Goal: Task Accomplishment & Management: Complete application form

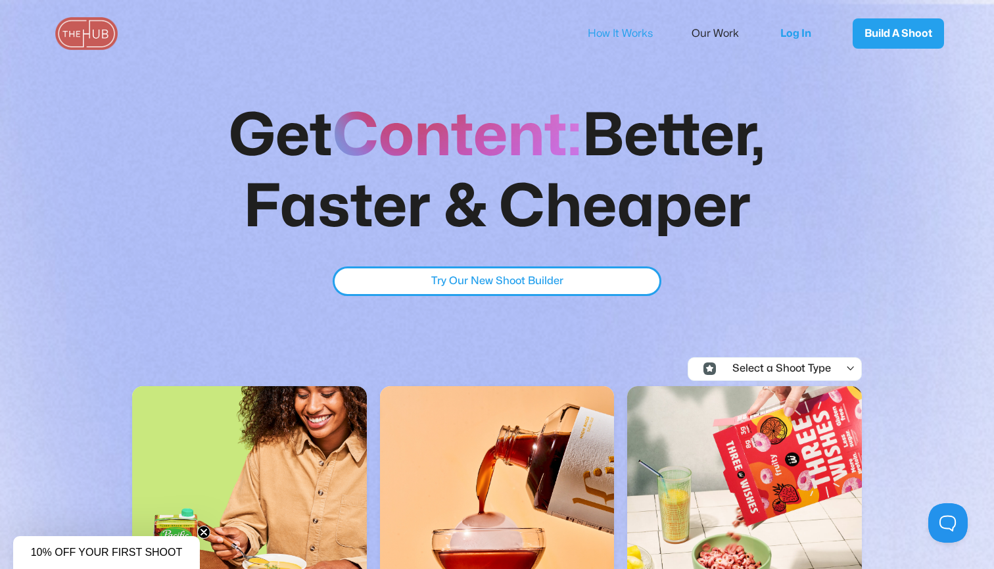
click at [621, 31] on link "How It Works" at bounding box center [629, 34] width 83 height 28
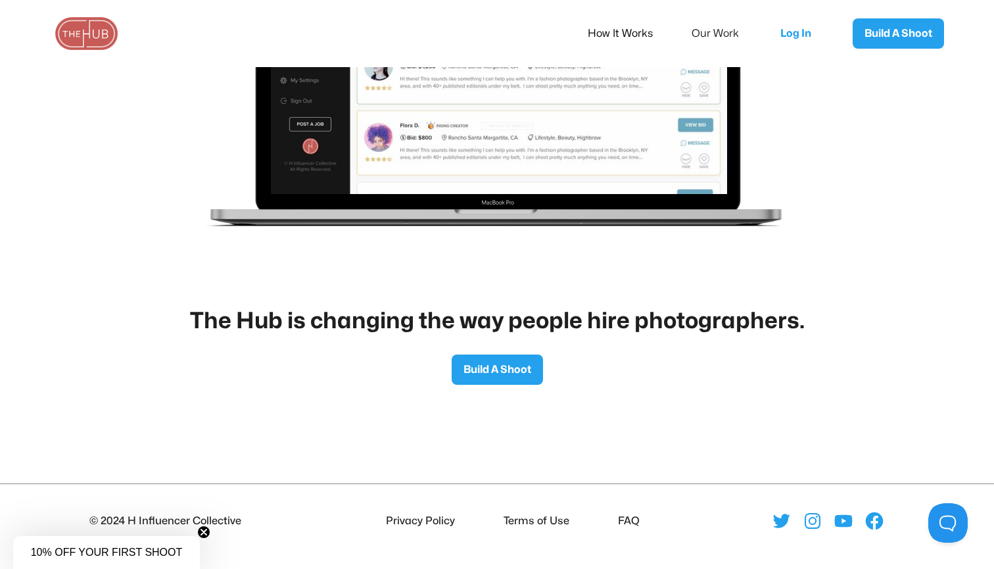
scroll to position [2117, 0]
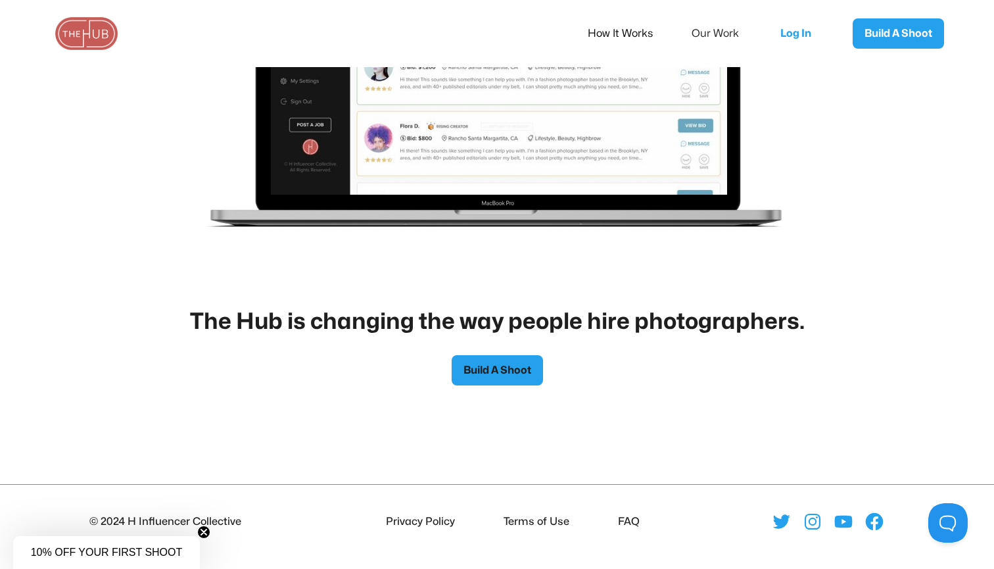
click at [490, 366] on link "Build A Shoot" at bounding box center [497, 370] width 91 height 30
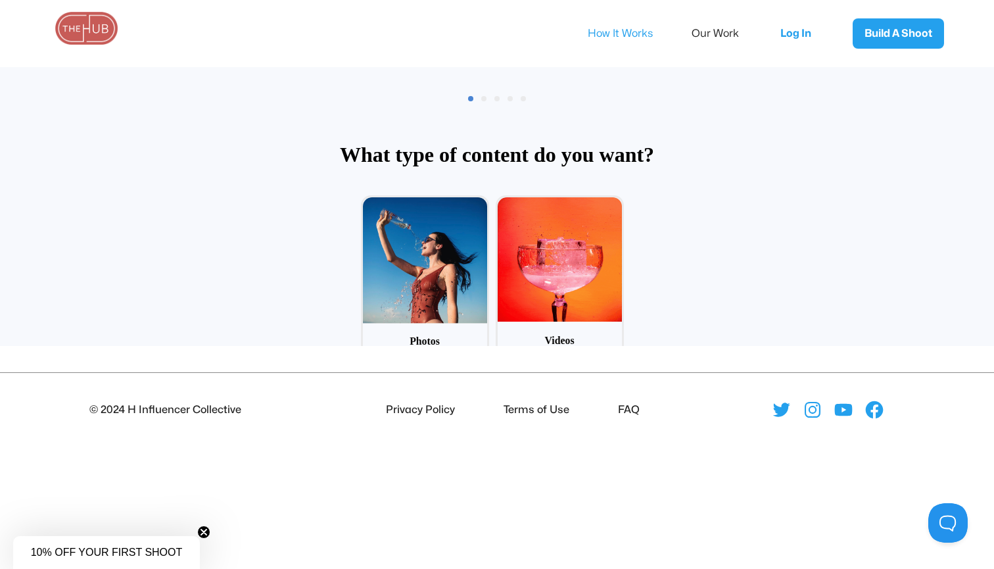
click at [616, 38] on link "How It Works" at bounding box center [629, 34] width 83 height 28
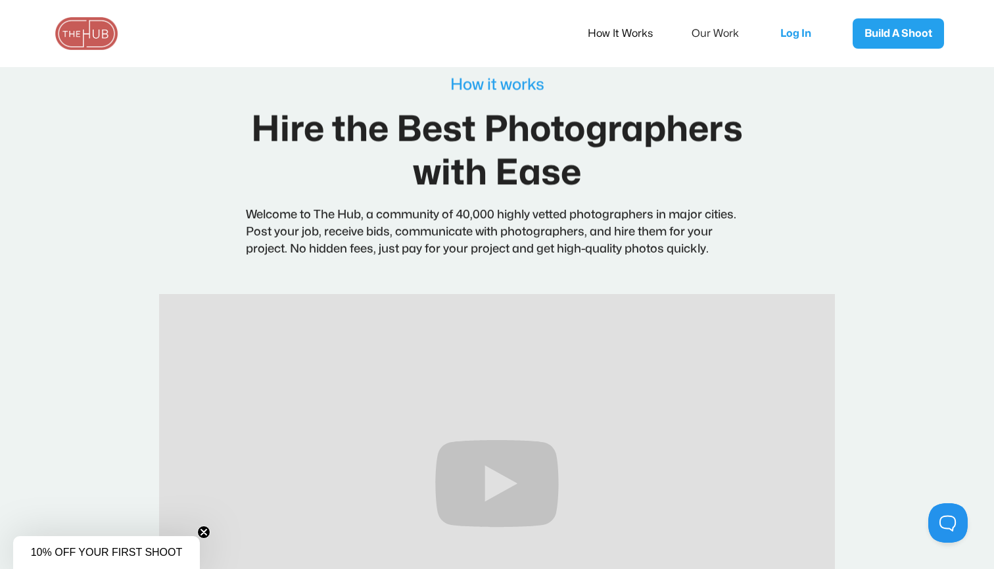
click at [103, 30] on img at bounding box center [87, 33] width 66 height 33
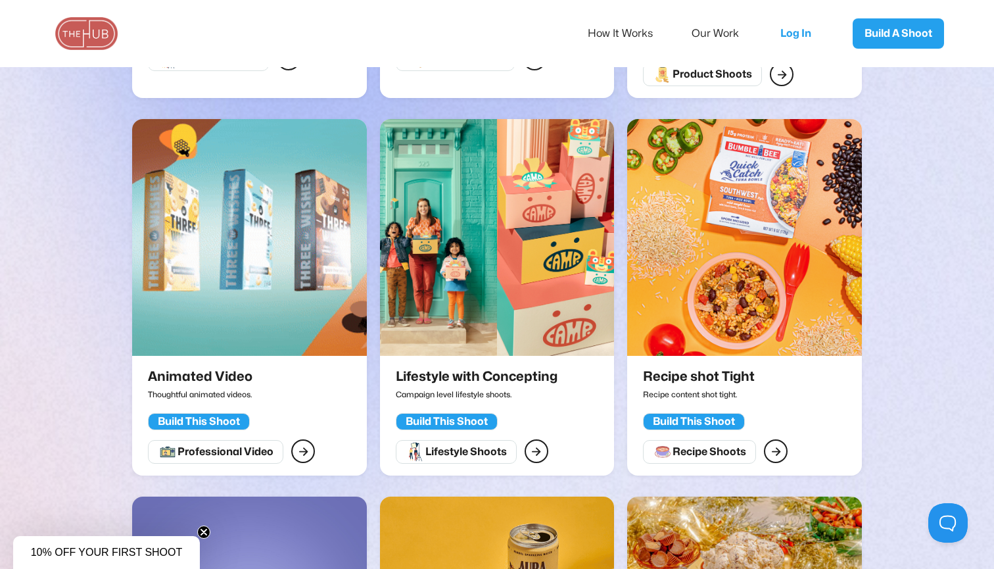
scroll to position [677, 0]
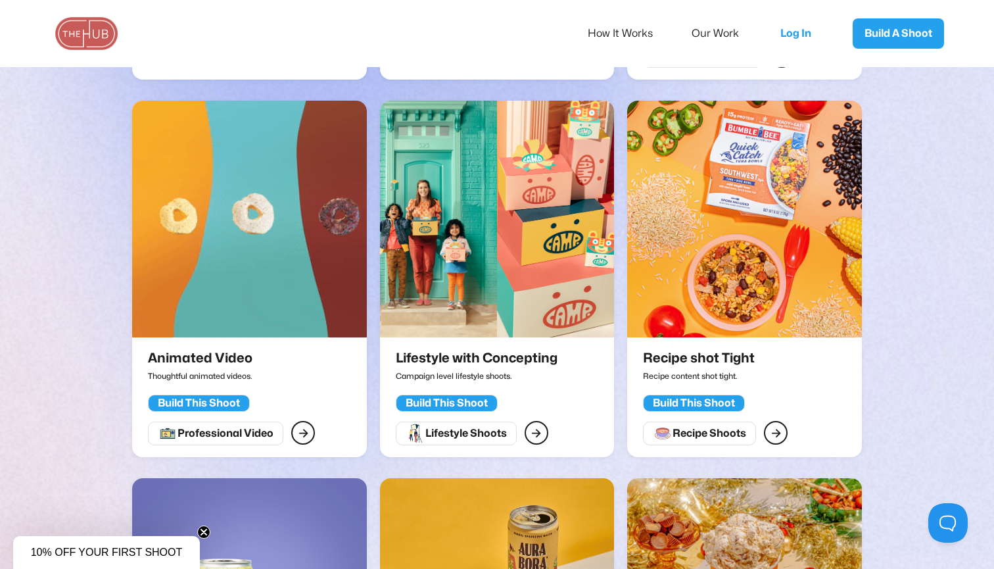
click at [444, 396] on div "Build This Shoot" at bounding box center [447, 402] width 82 height 13
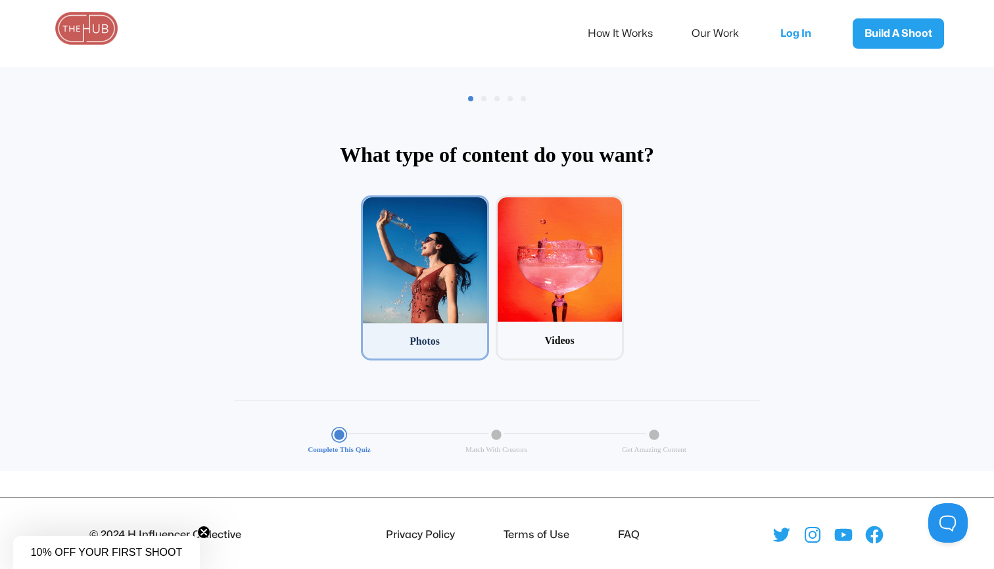
click at [444, 304] on div at bounding box center [425, 260] width 124 height 126
click at [369, 204] on input "1 Photos" at bounding box center [365, 199] width 9 height 9
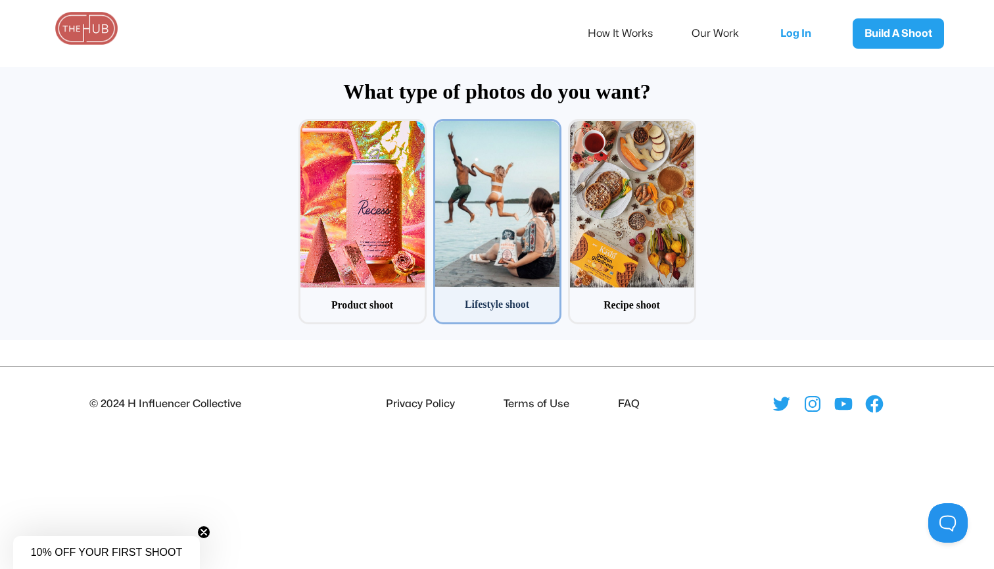
click at [503, 264] on div at bounding box center [497, 204] width 124 height 166
click at [442, 128] on input "2 Lifestyle shoot" at bounding box center [437, 123] width 9 height 9
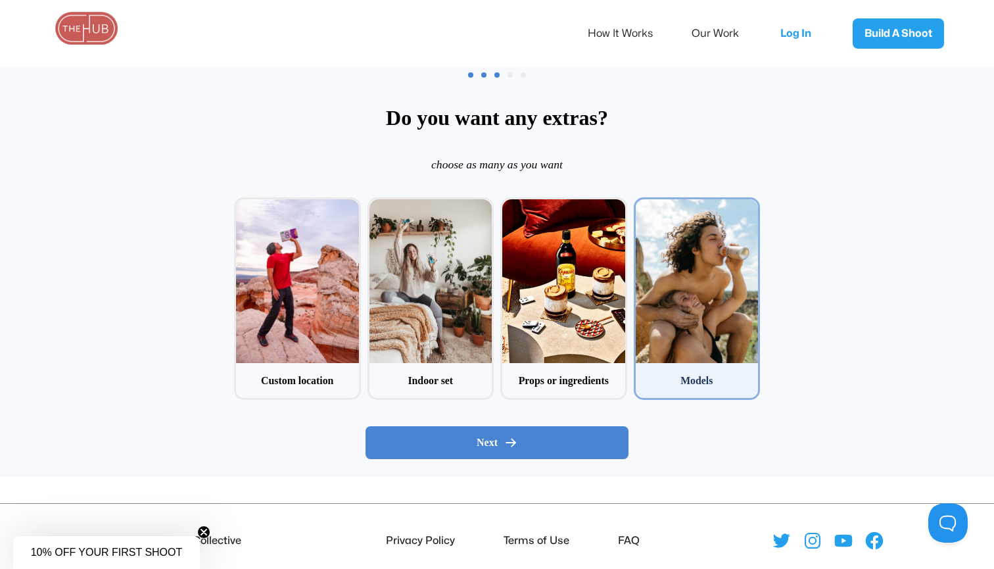
click at [669, 314] on div at bounding box center [697, 281] width 123 height 164
click at [642, 206] on input "4 Models" at bounding box center [638, 201] width 9 height 9
checkbox input "true"
click at [490, 439] on span "Next" at bounding box center [487, 442] width 21 height 13
radio input "false"
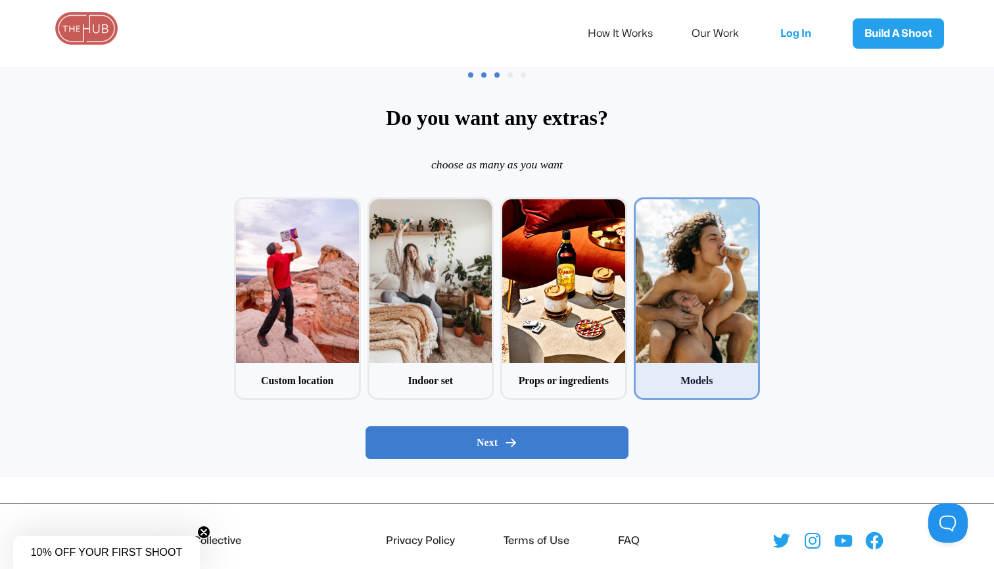
radio input "false"
radio input "true"
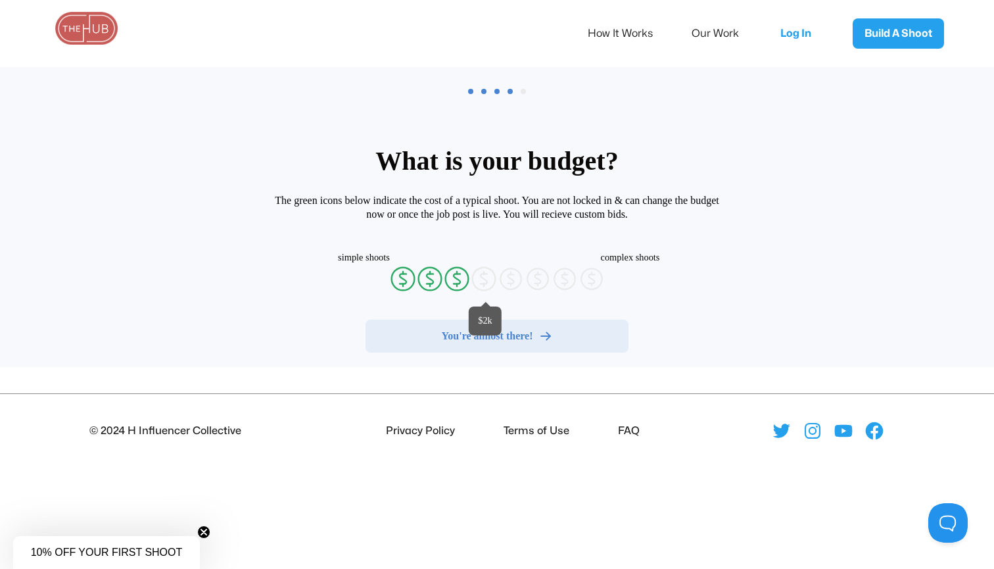
radio input "false"
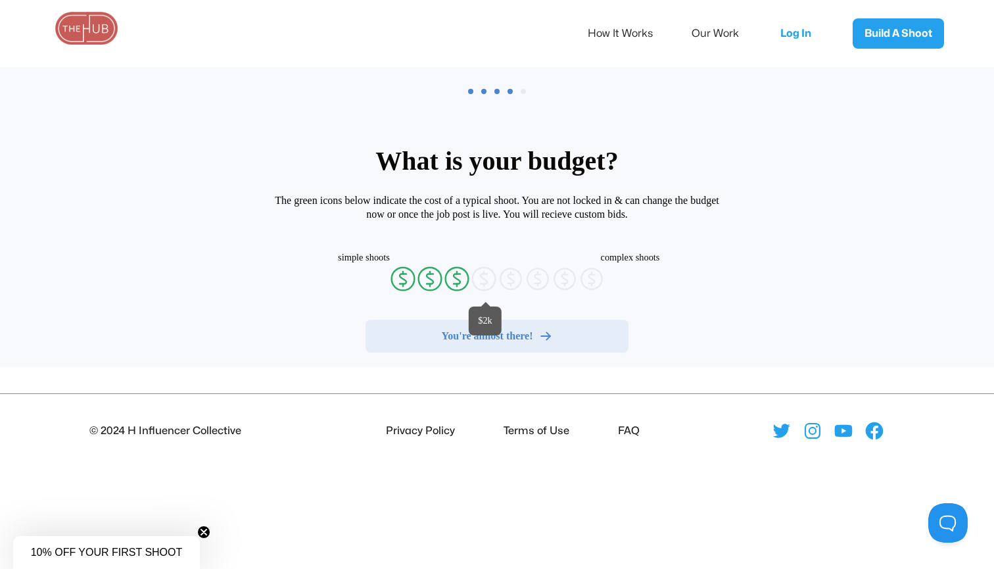
radio input "false"
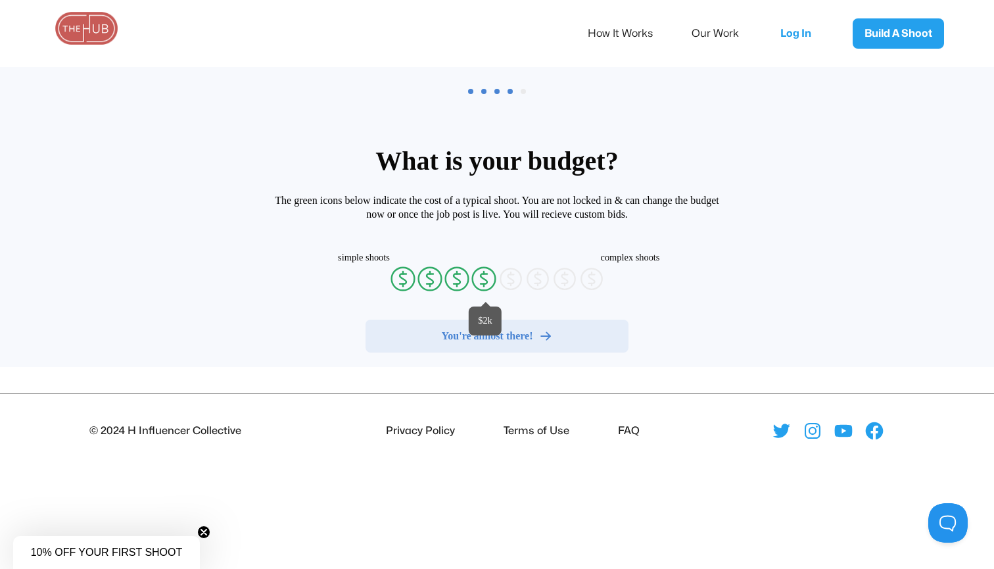
radio input "false"
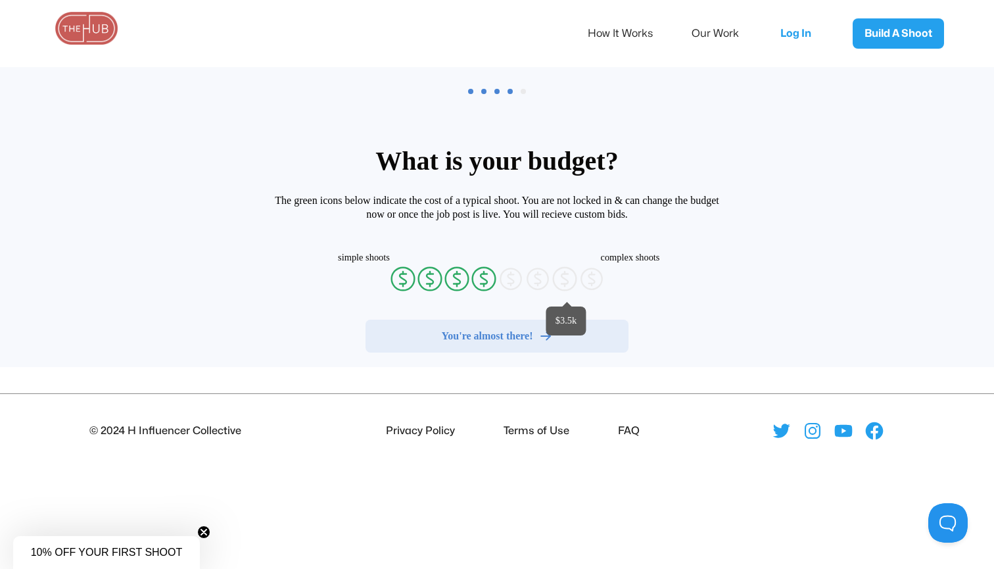
radio input "false"
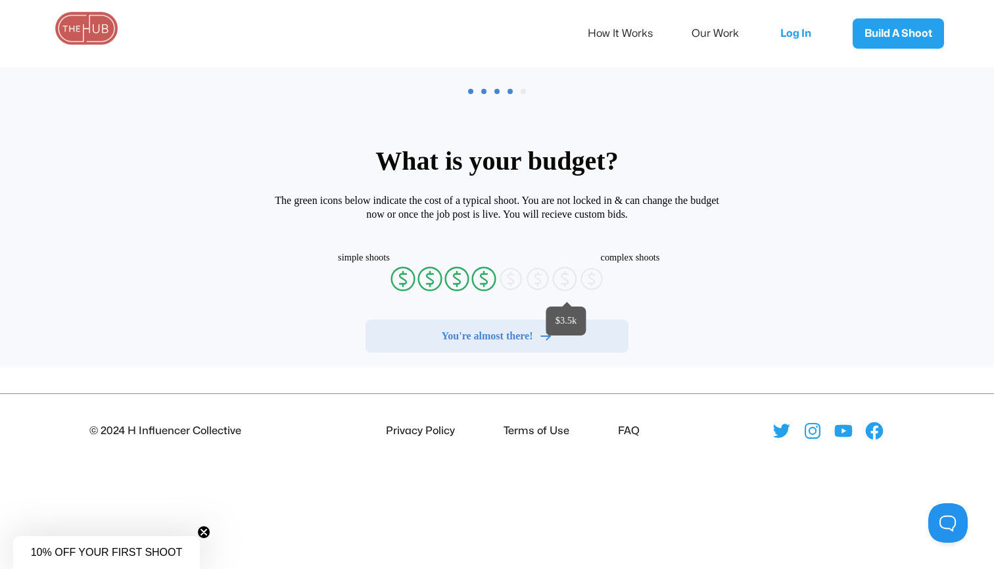
radio input "false"
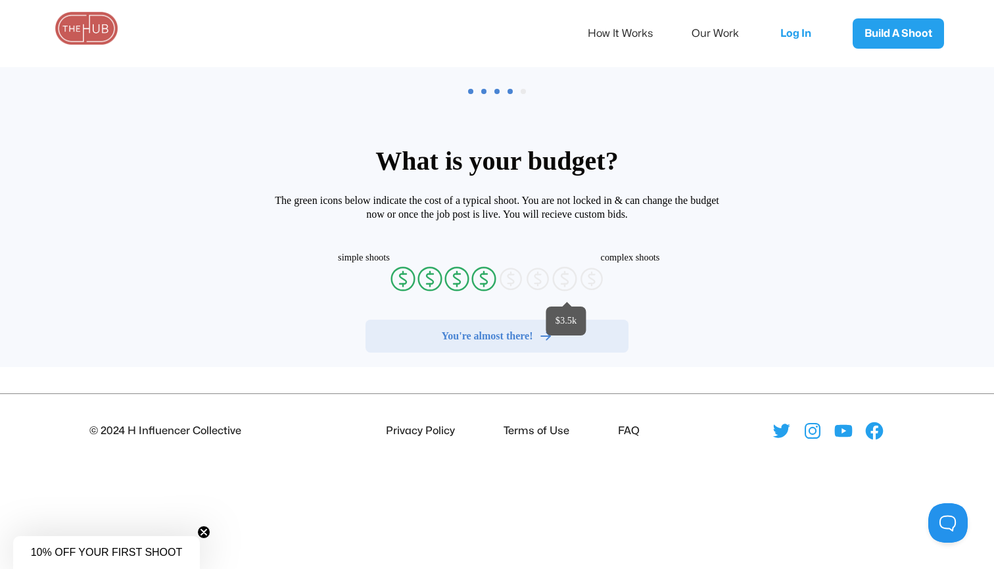
radio input "false"
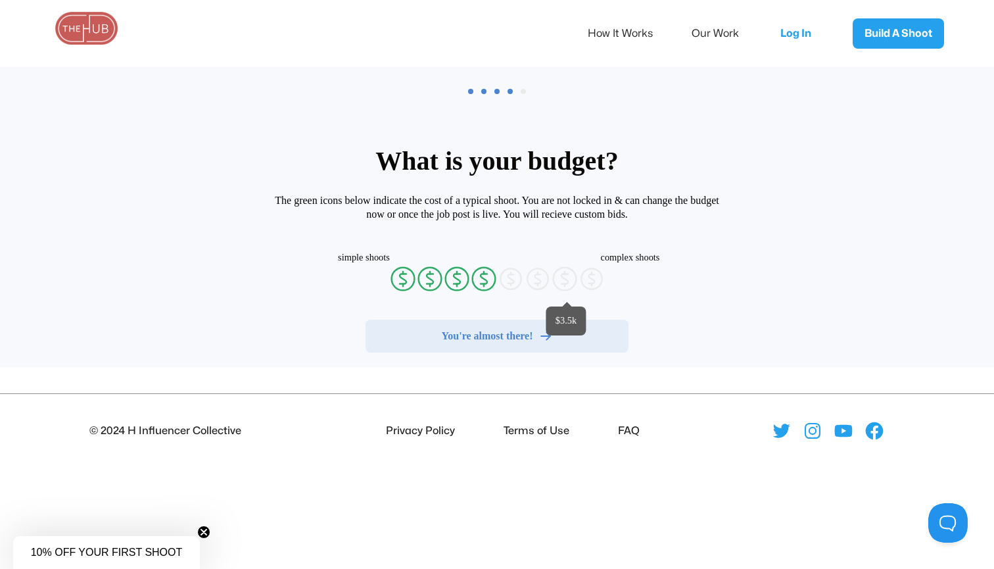
radio input "false"
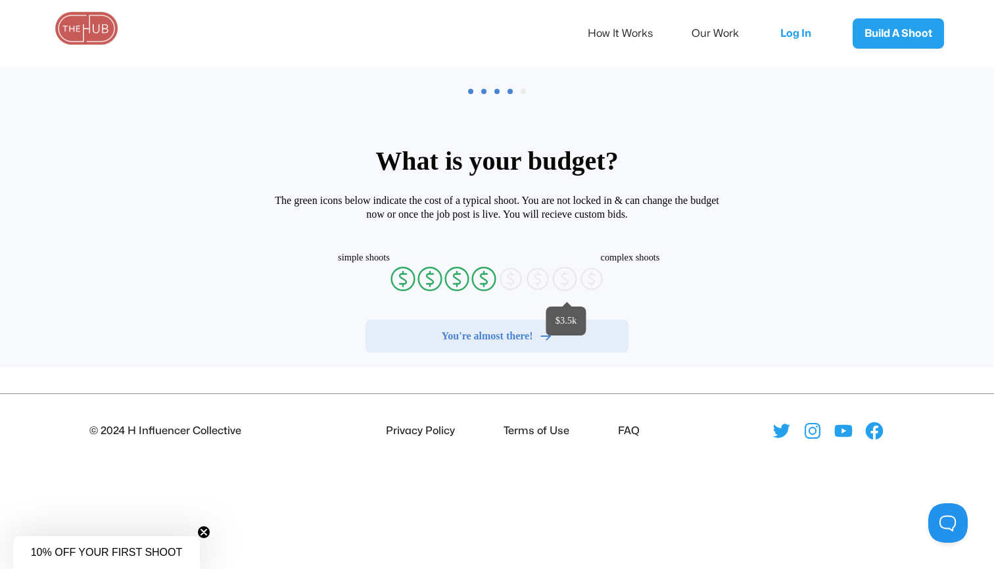
radio input "false"
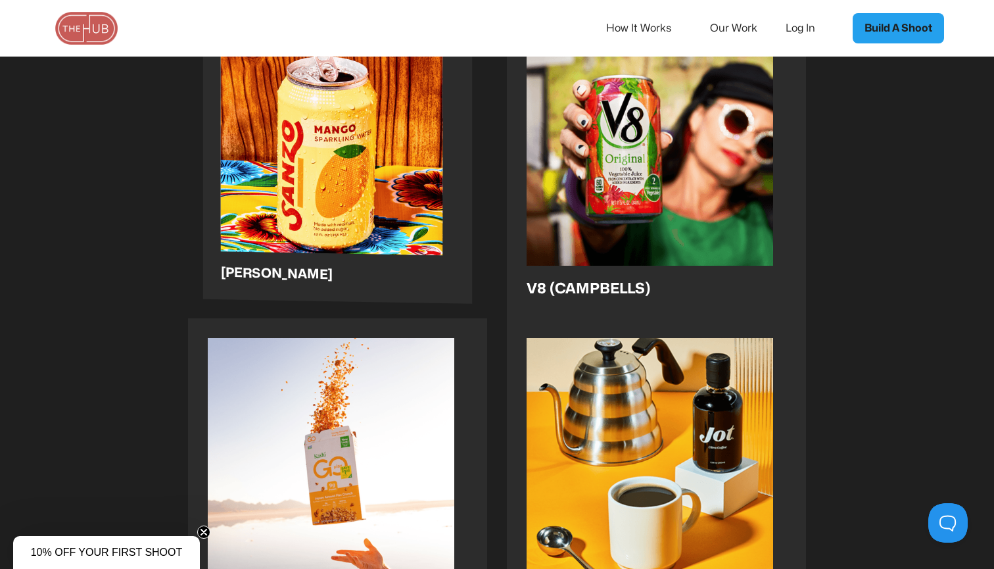
scroll to position [1066, 0]
